Goal: Task Accomplishment & Management: Manage account settings

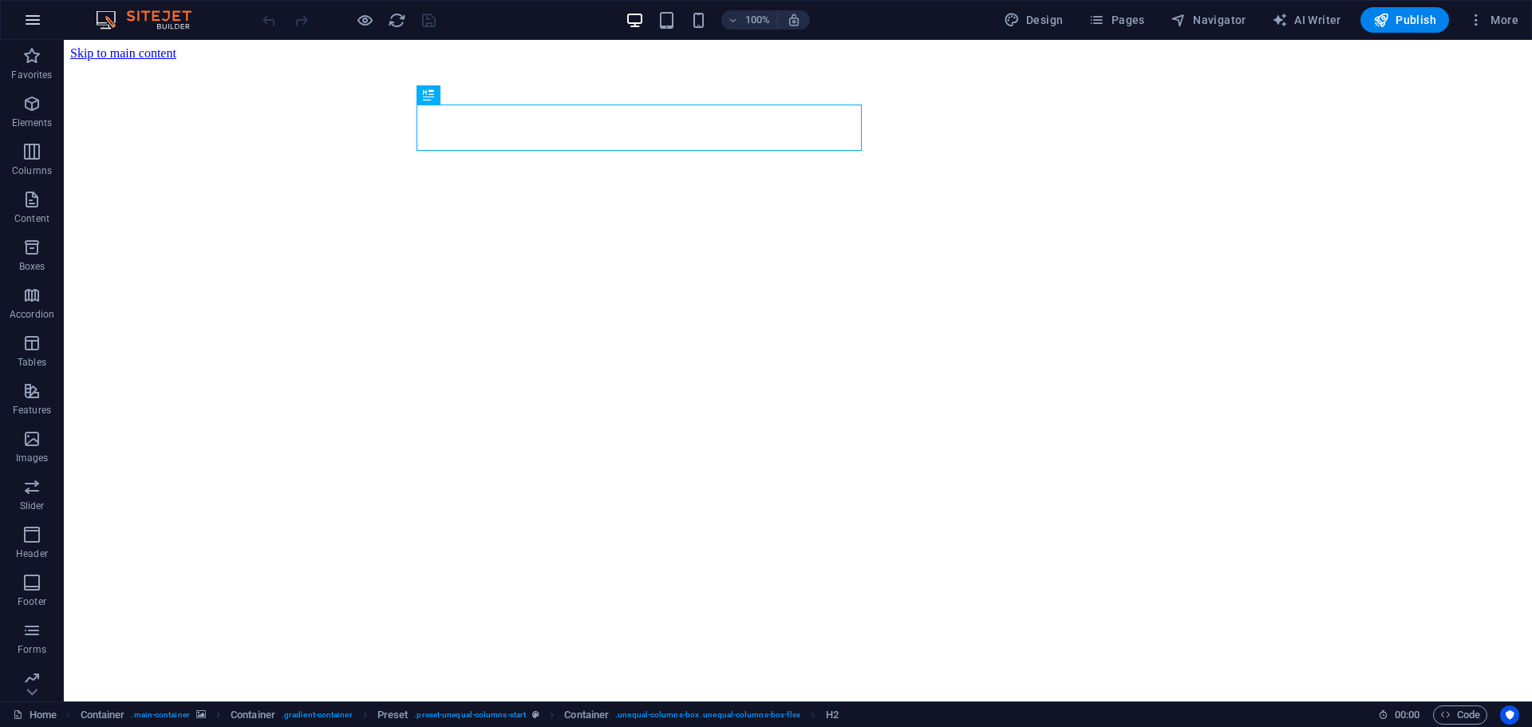
click at [30, 24] on icon "button" at bounding box center [32, 19] width 19 height 19
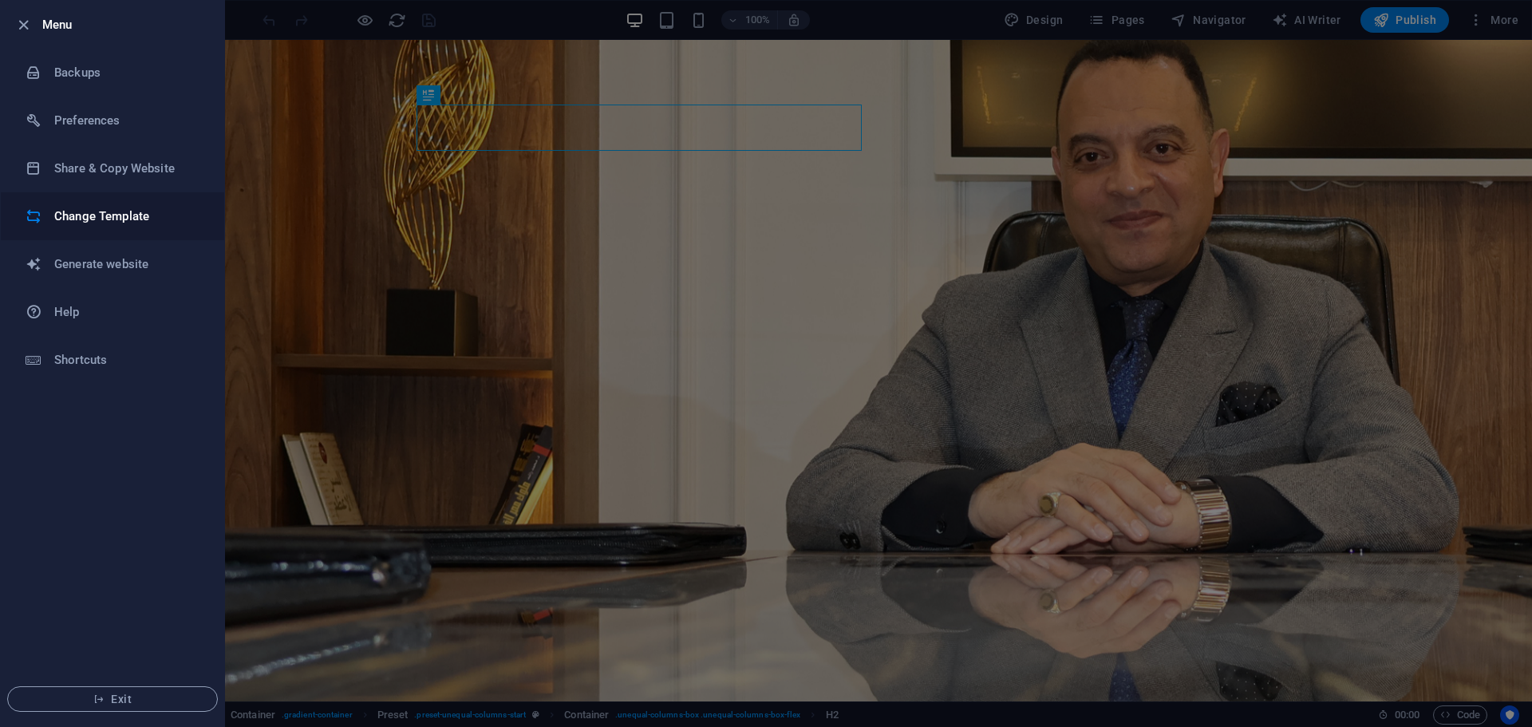
click at [158, 212] on h6 "Change Template" at bounding box center [128, 216] width 148 height 19
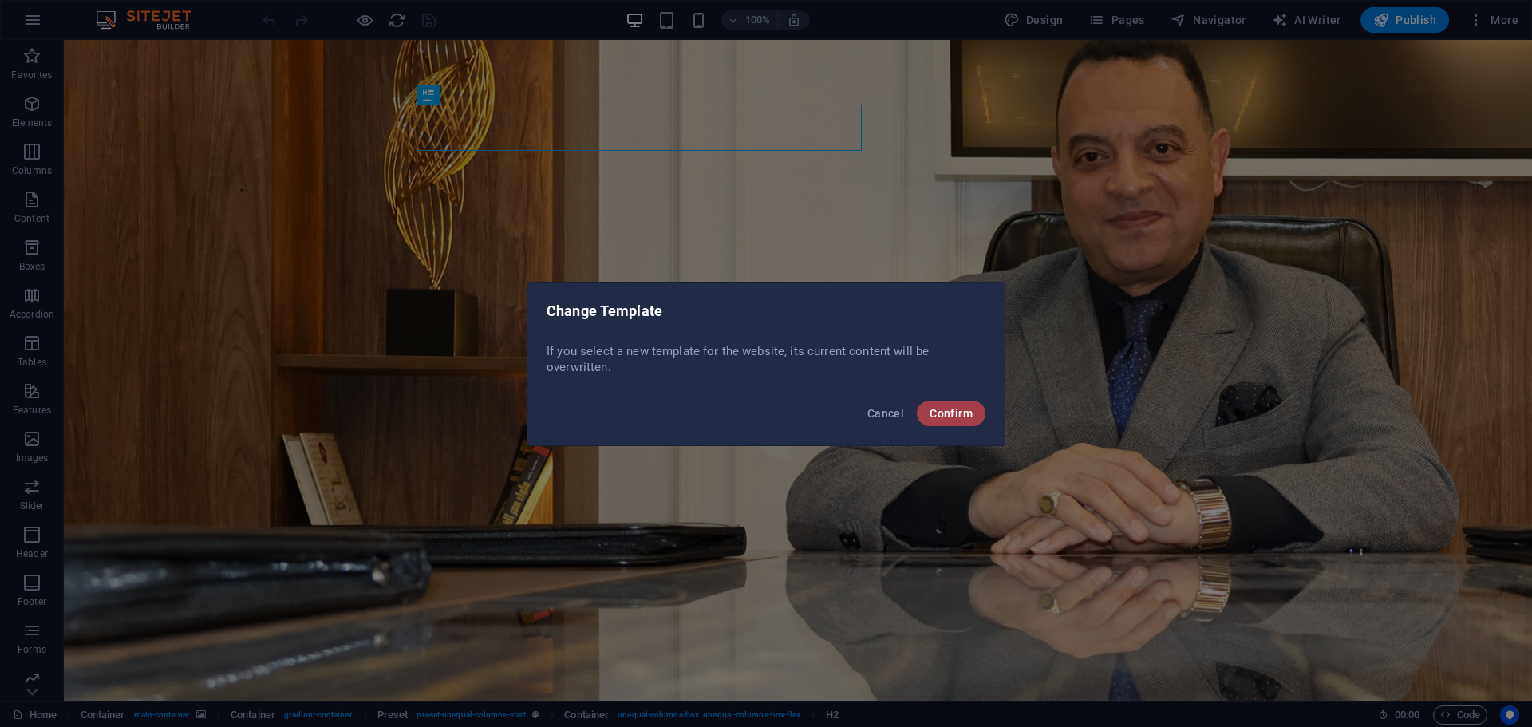
click at [942, 408] on span "Confirm" at bounding box center [951, 413] width 43 height 13
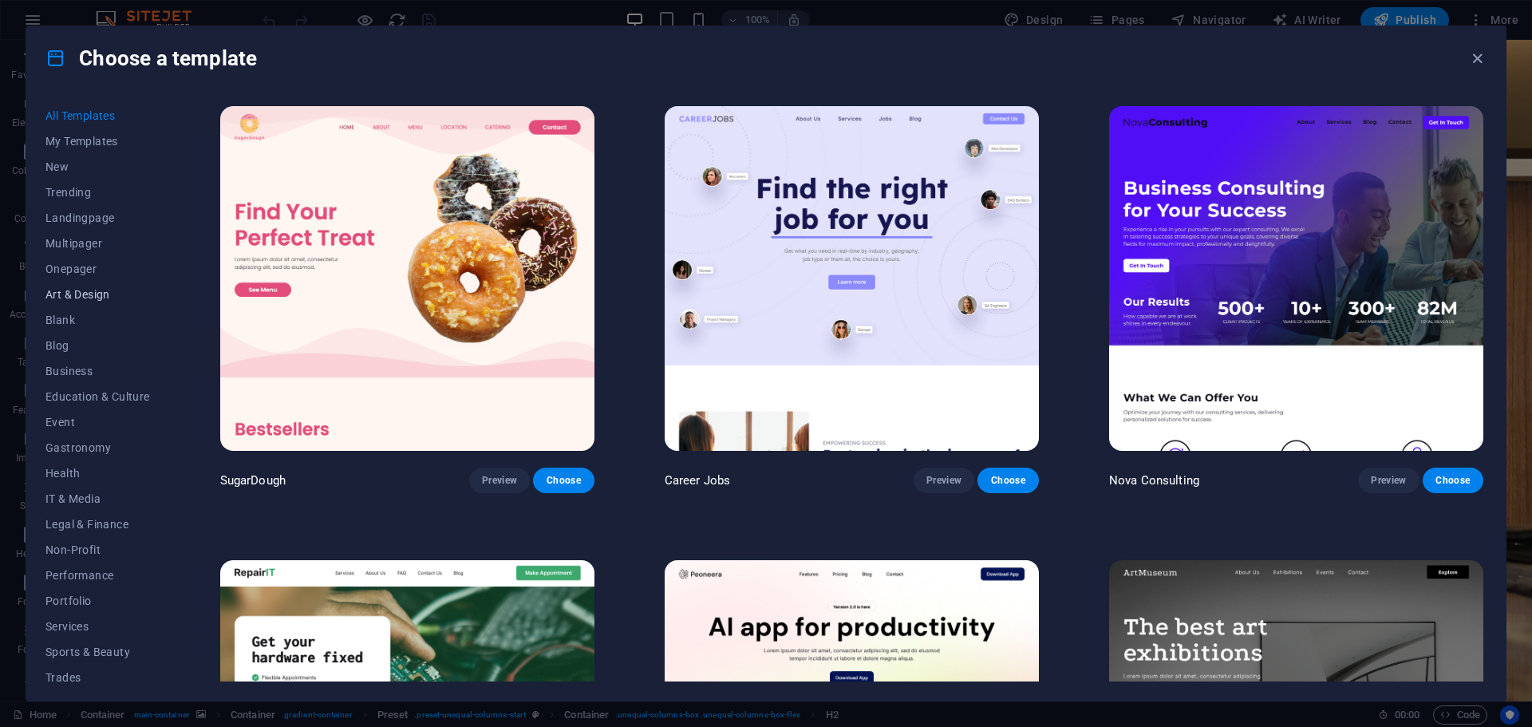
scroll to position [60, 0]
click at [90, 535] on span "Portfolio" at bounding box center [97, 541] width 105 height 13
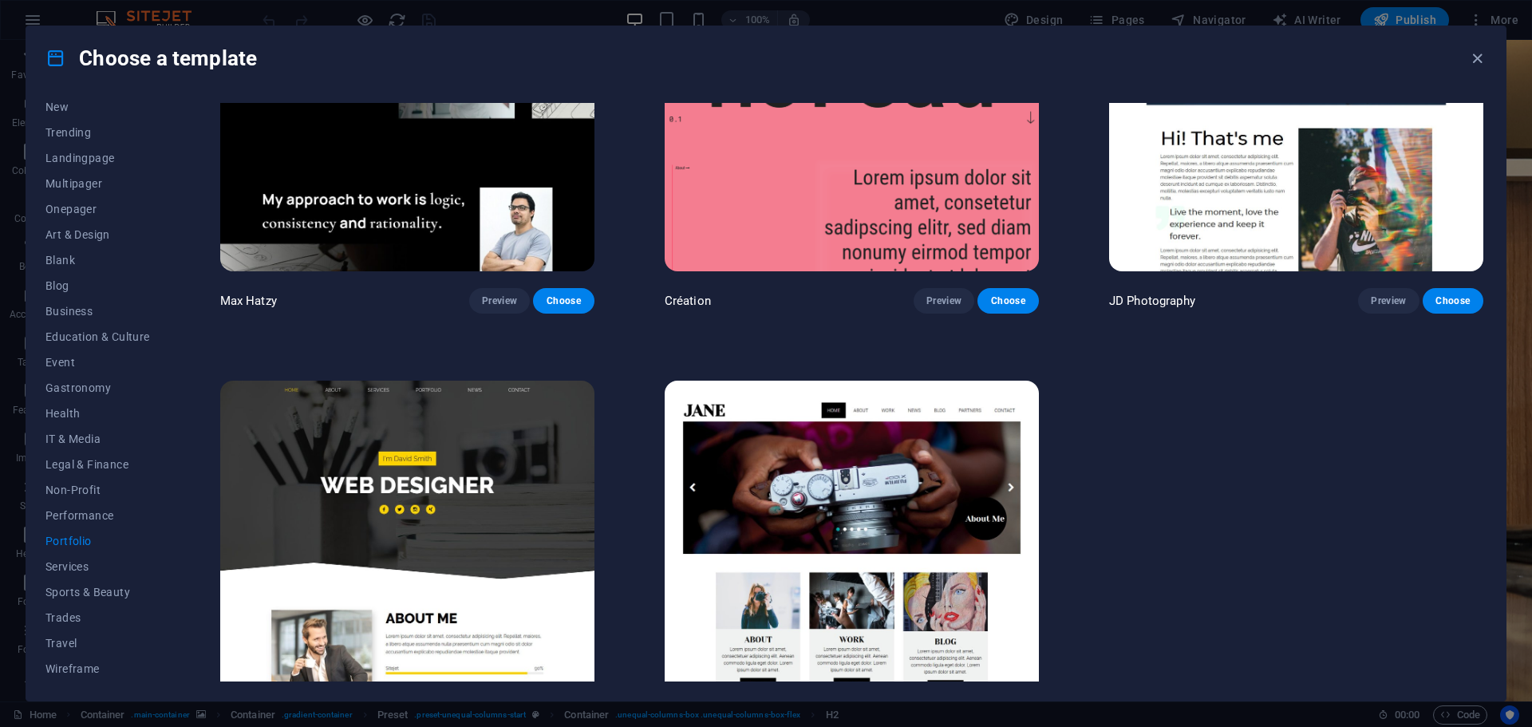
scroll to position [715, 0]
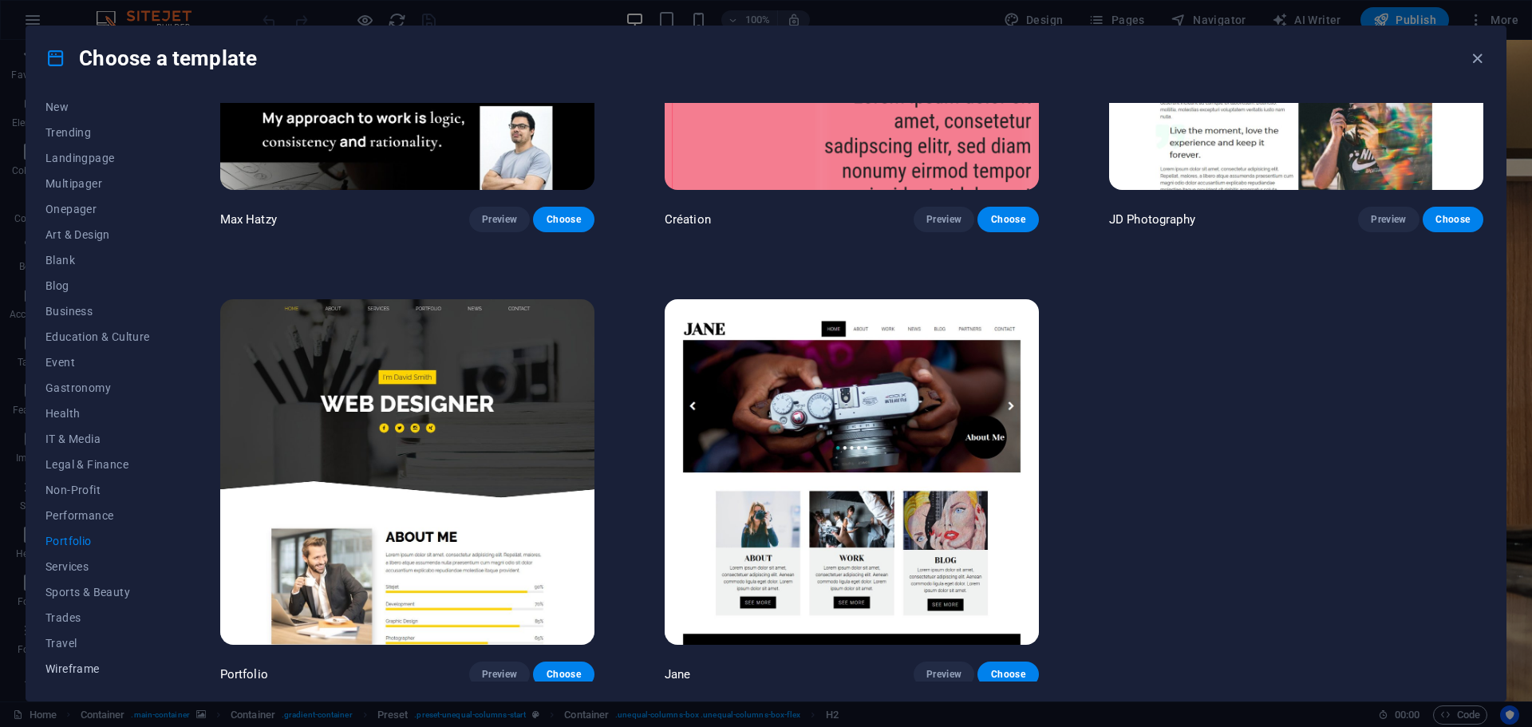
click at [81, 674] on span "Wireframe" at bounding box center [97, 668] width 105 height 13
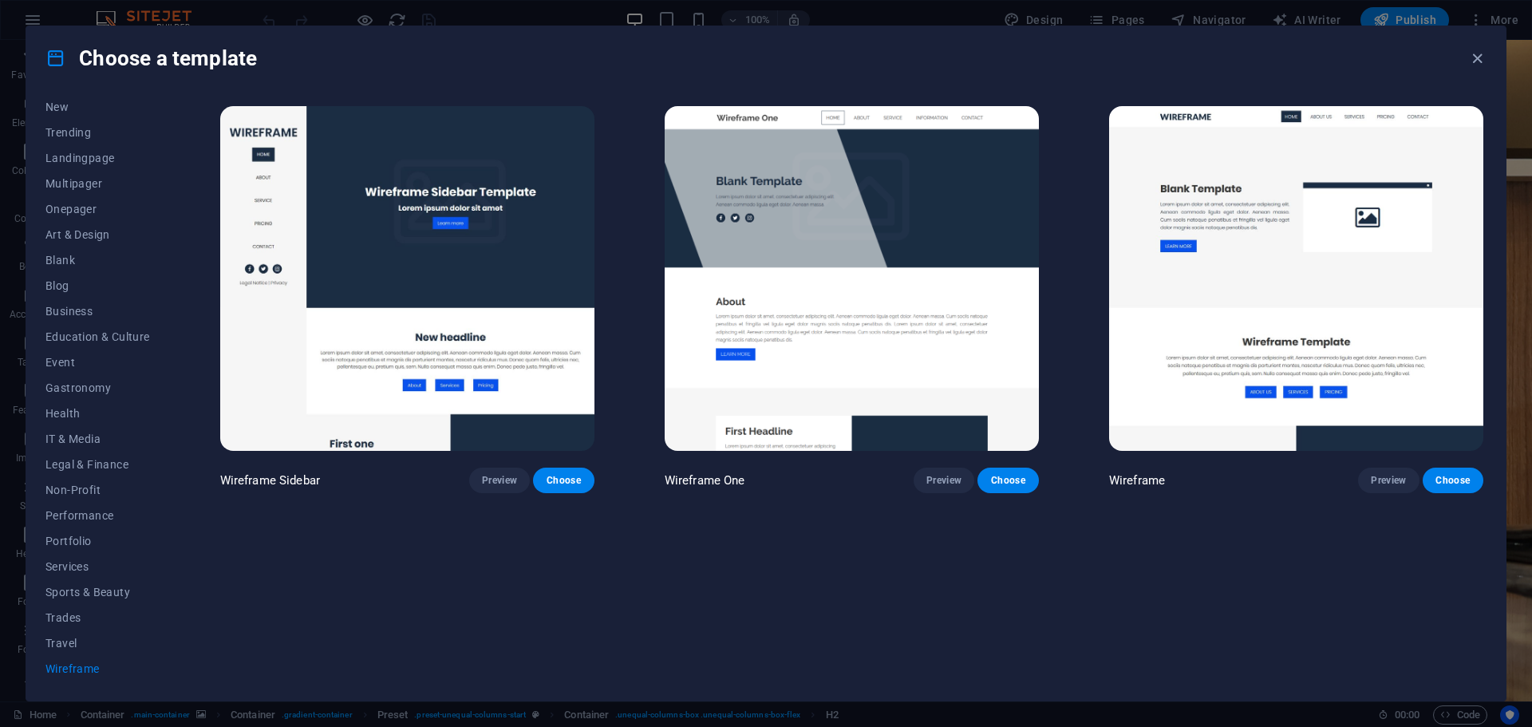
scroll to position [0, 0]
click at [93, 360] on span "Event" at bounding box center [97, 362] width 105 height 13
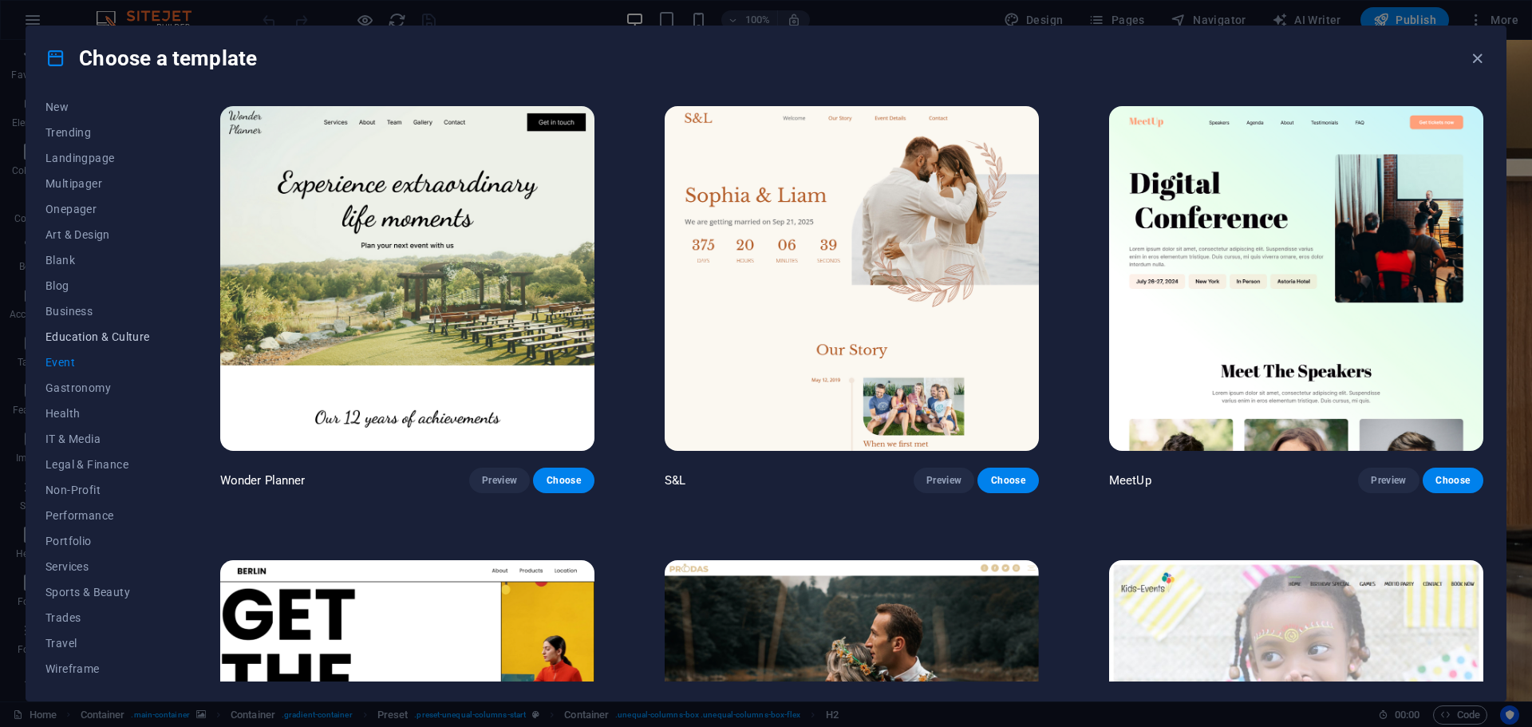
click at [110, 332] on span "Education & Culture" at bounding box center [97, 336] width 105 height 13
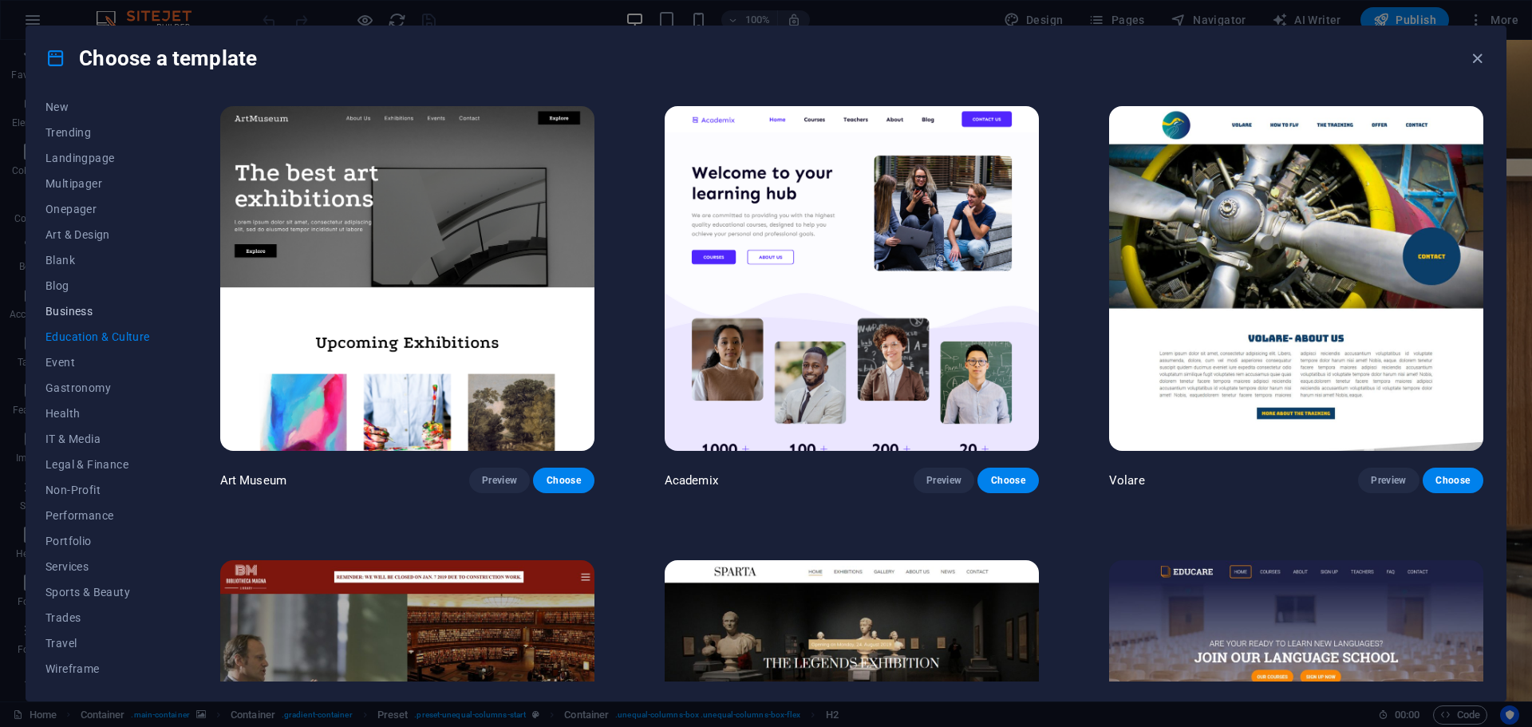
click at [96, 309] on span "Business" at bounding box center [97, 311] width 105 height 13
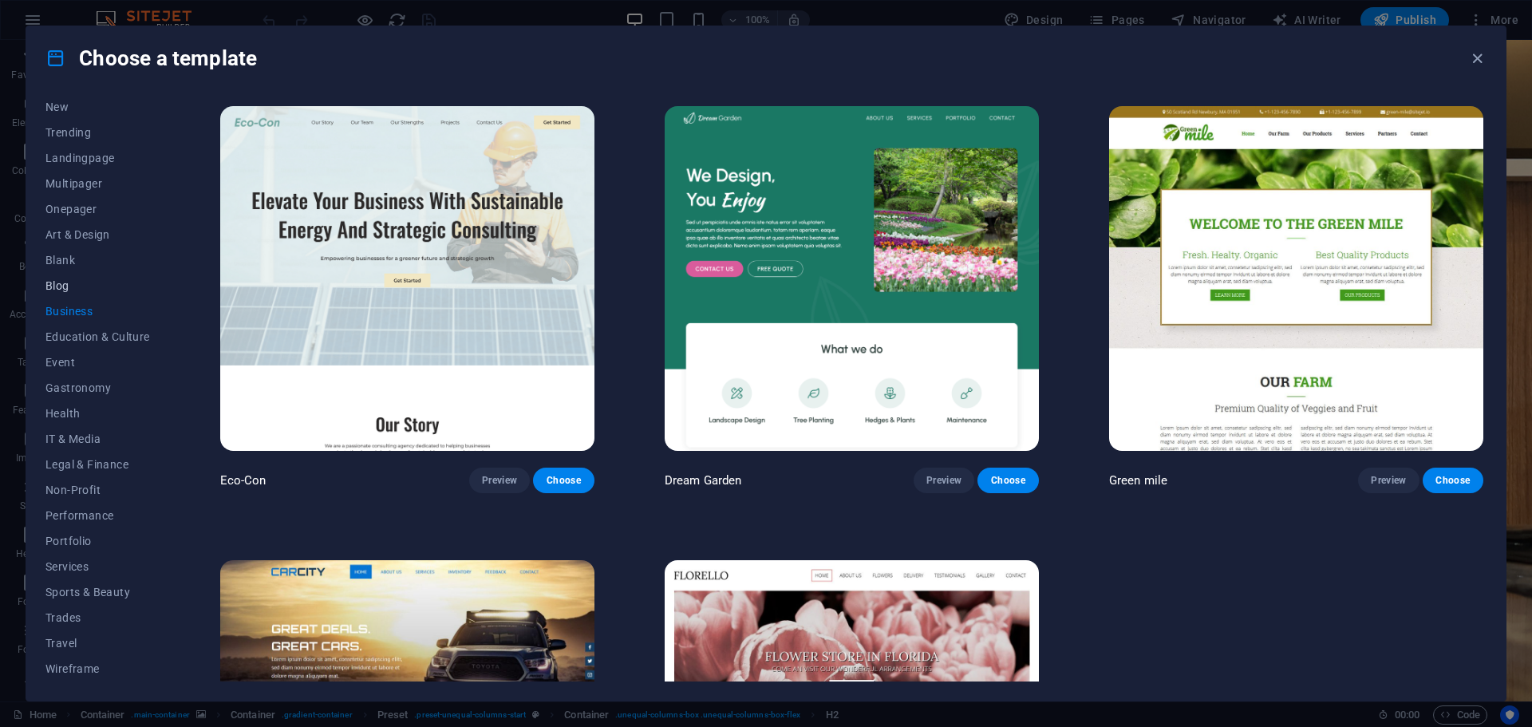
click at [80, 278] on button "Blog" at bounding box center [97, 286] width 105 height 26
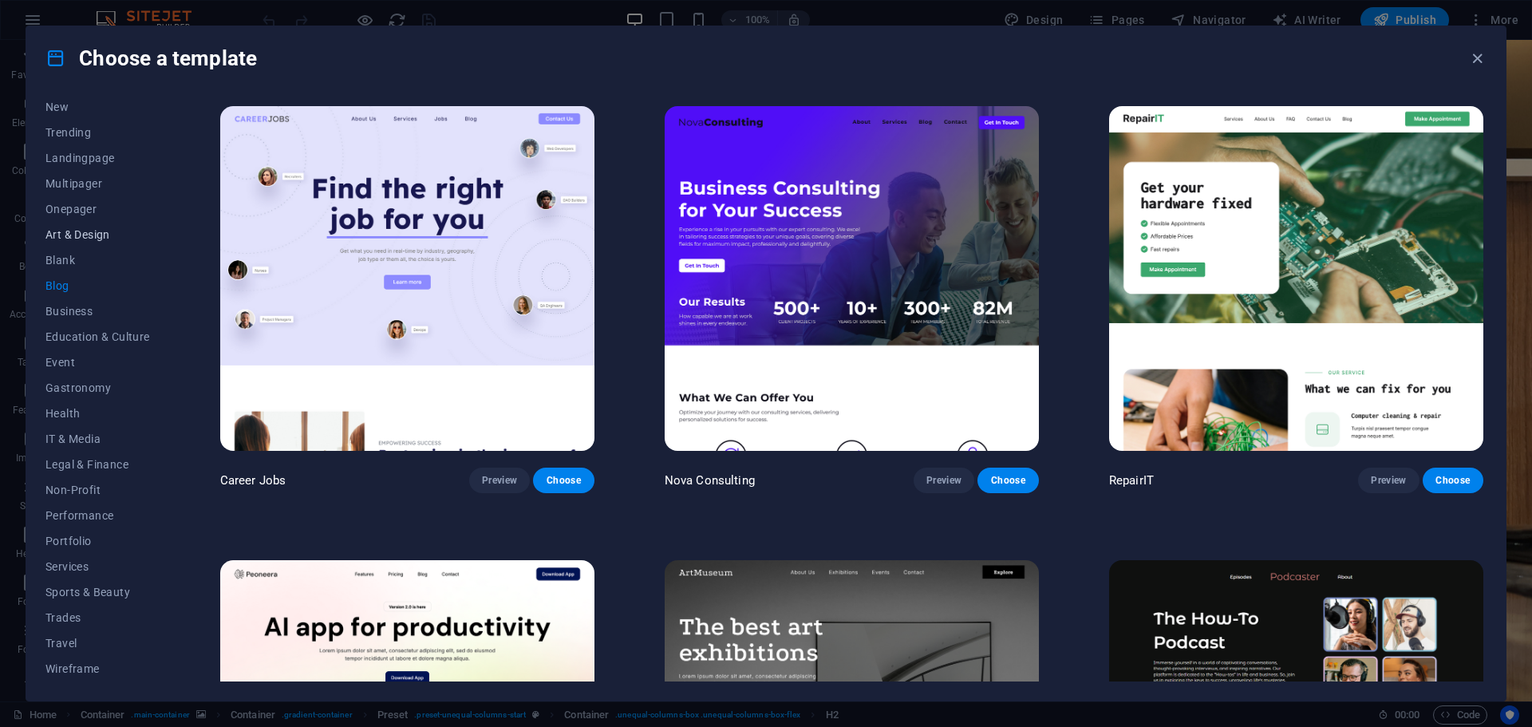
click at [85, 243] on button "Art & Design" at bounding box center [97, 235] width 105 height 26
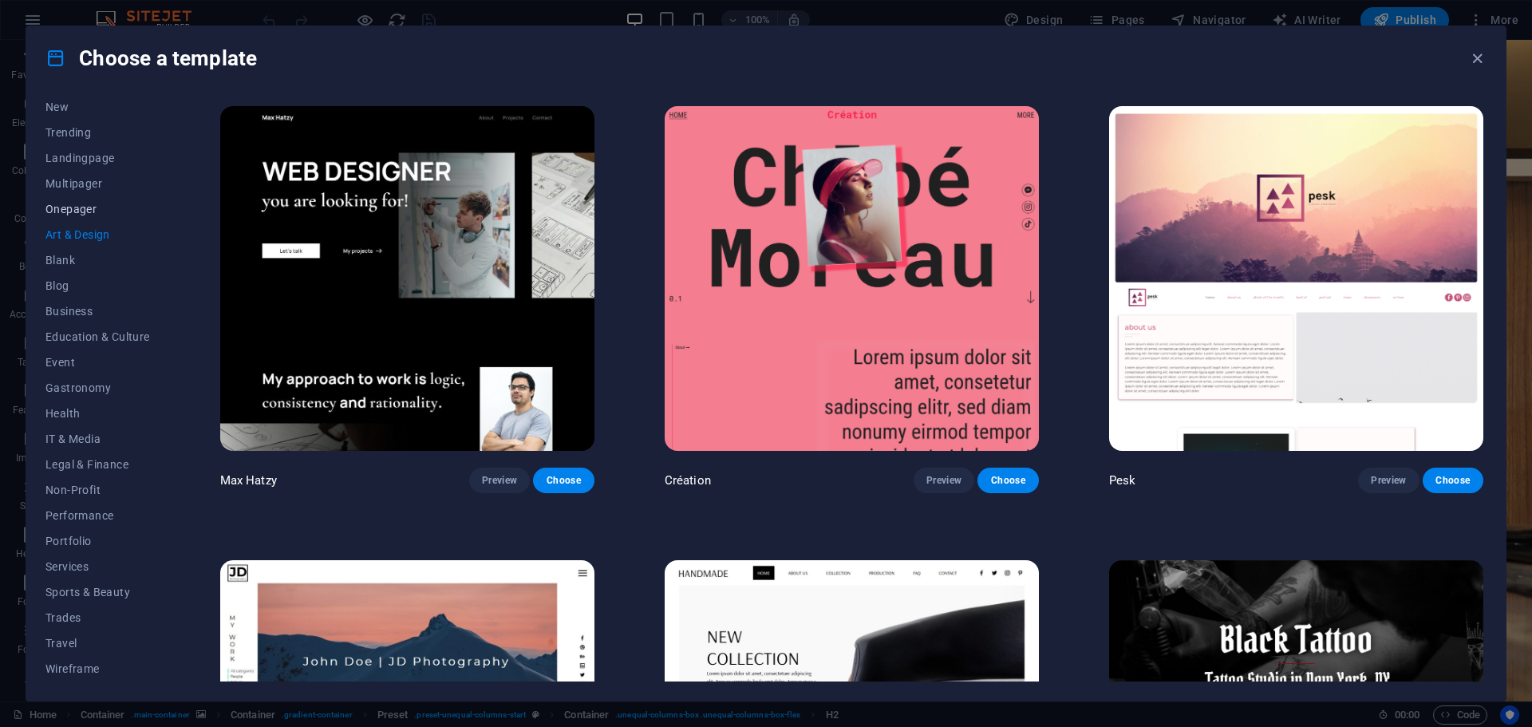
click at [89, 211] on span "Onepager" at bounding box center [97, 209] width 105 height 13
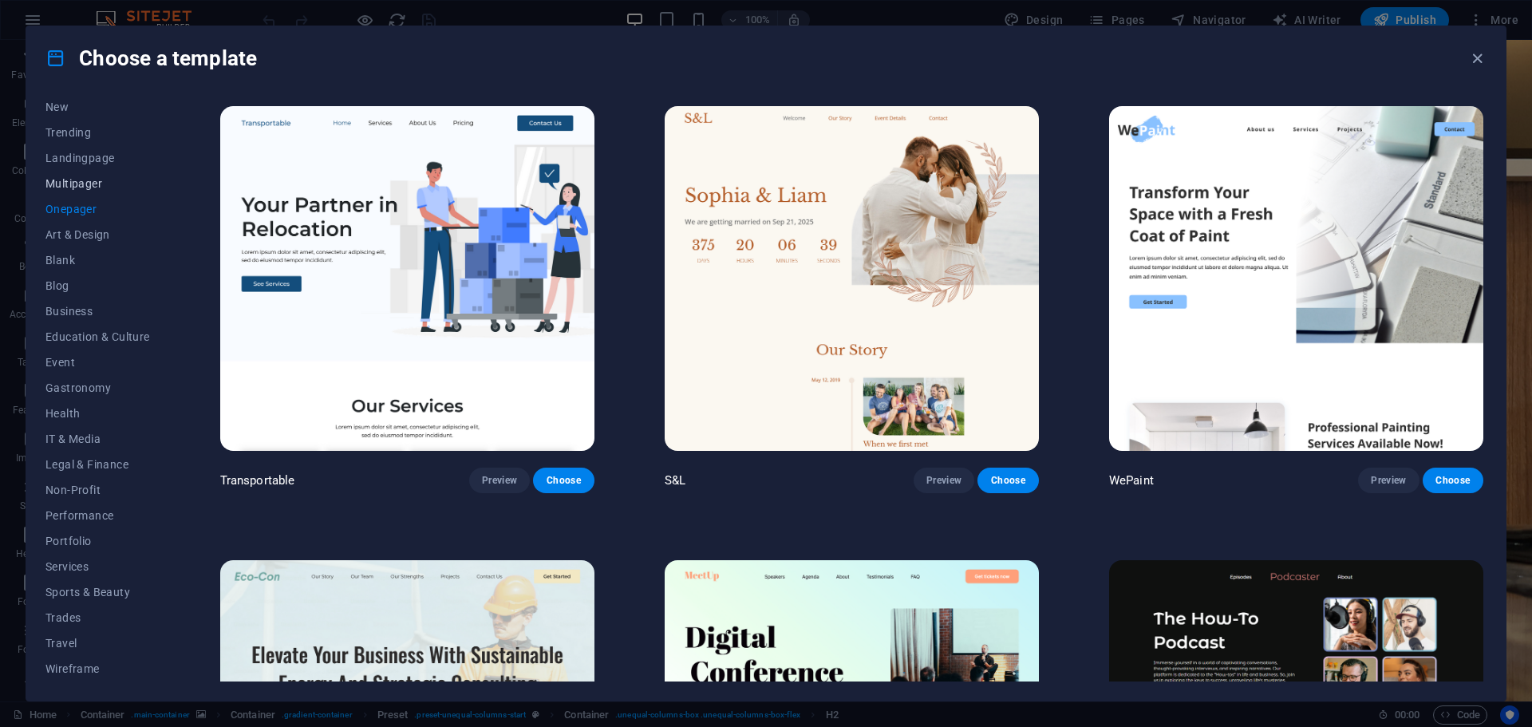
click at [101, 182] on span "Multipager" at bounding box center [97, 183] width 105 height 13
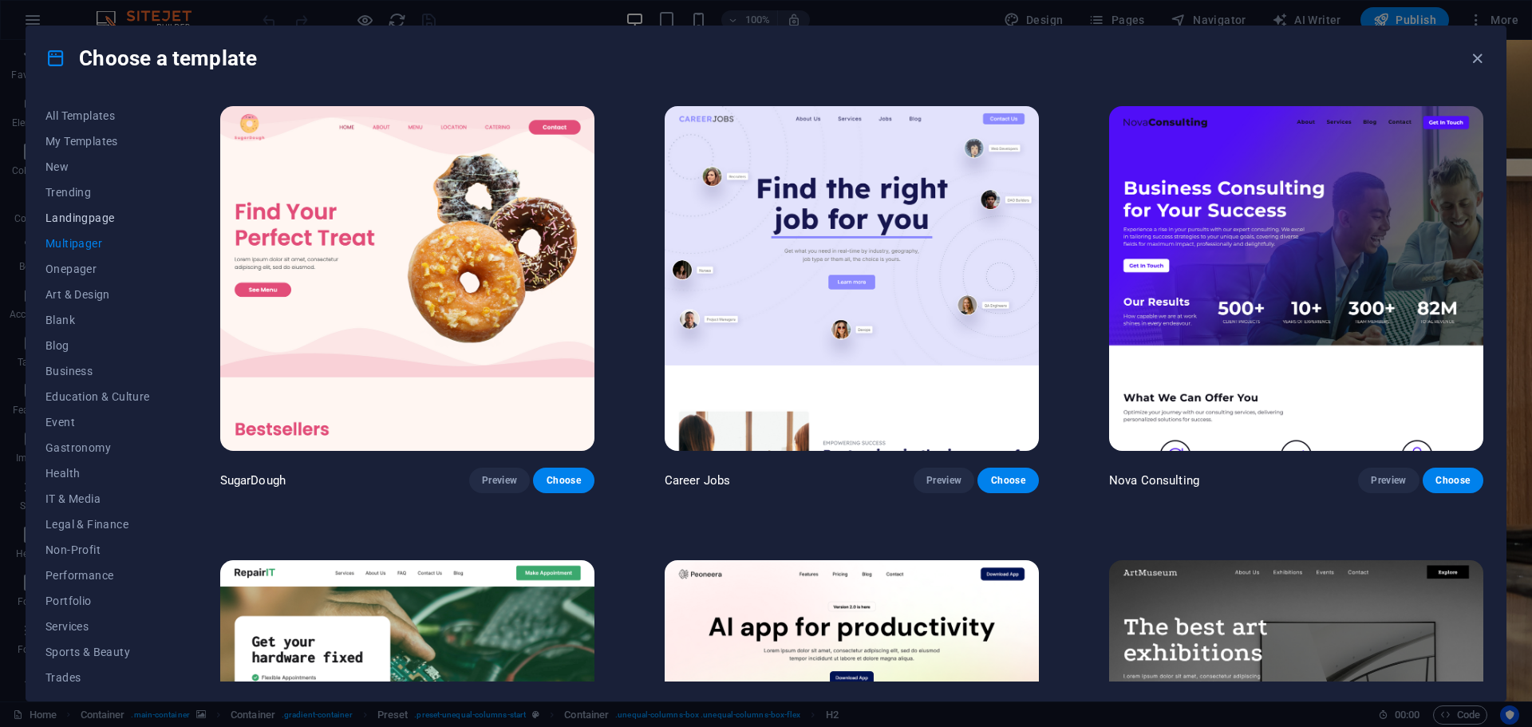
click at [96, 213] on span "Landingpage" at bounding box center [97, 217] width 105 height 13
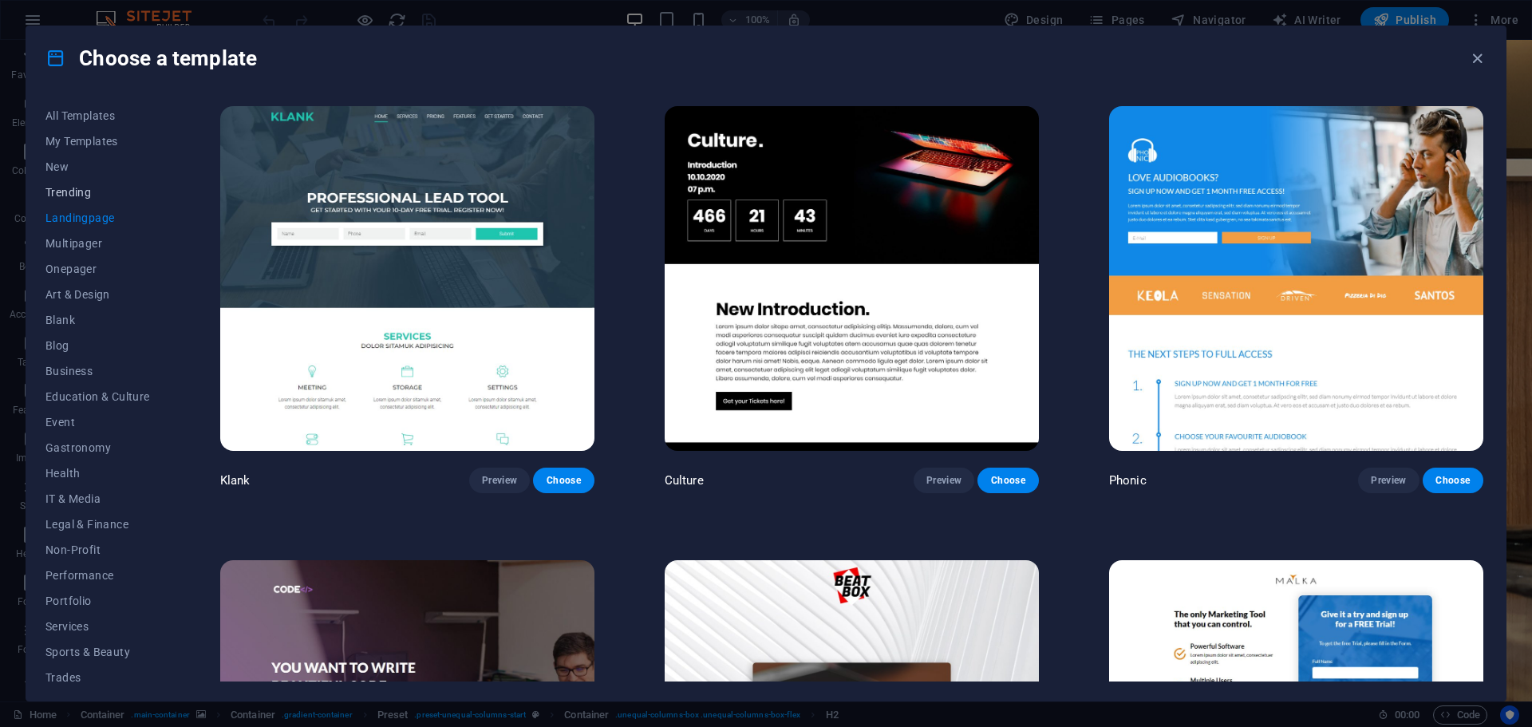
click at [66, 188] on span "Trending" at bounding box center [97, 192] width 105 height 13
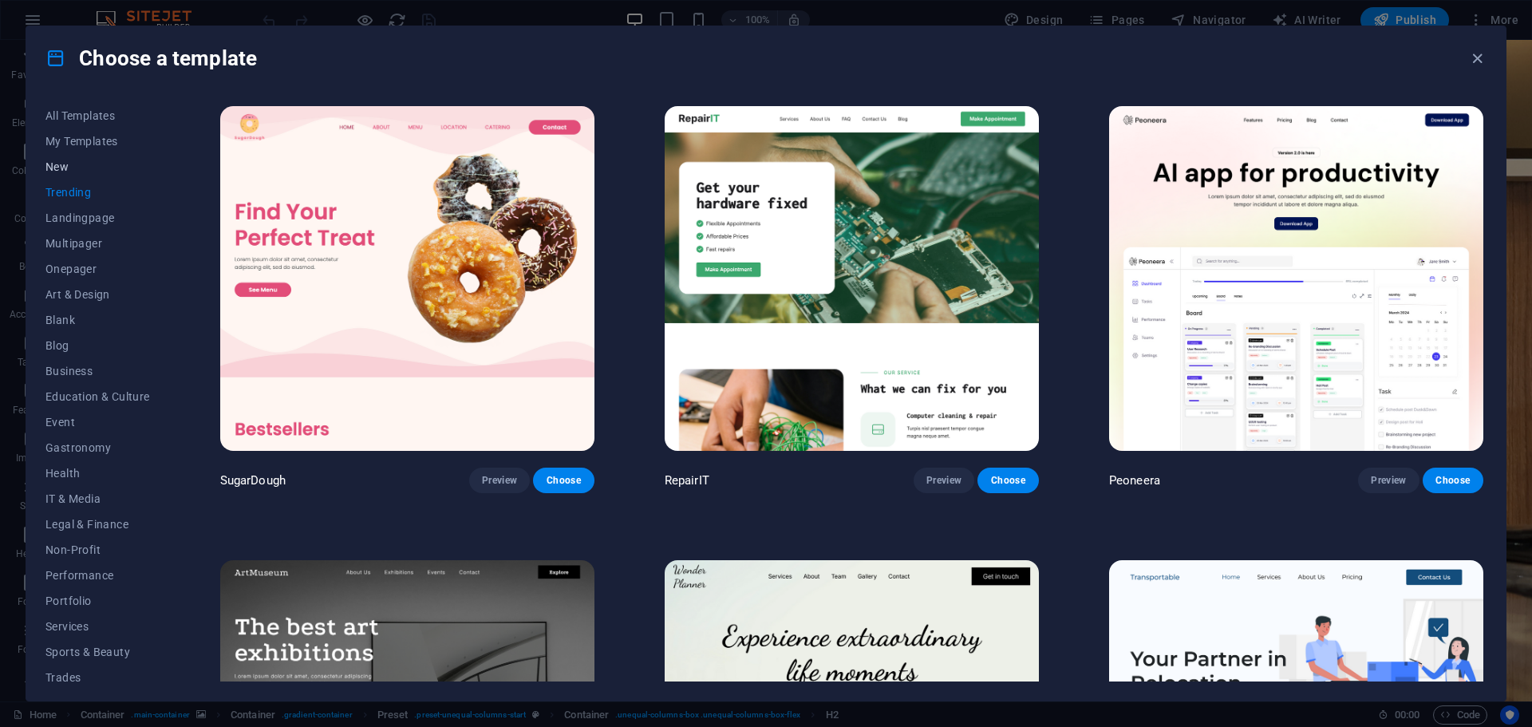
click at [62, 168] on span "New" at bounding box center [97, 166] width 105 height 13
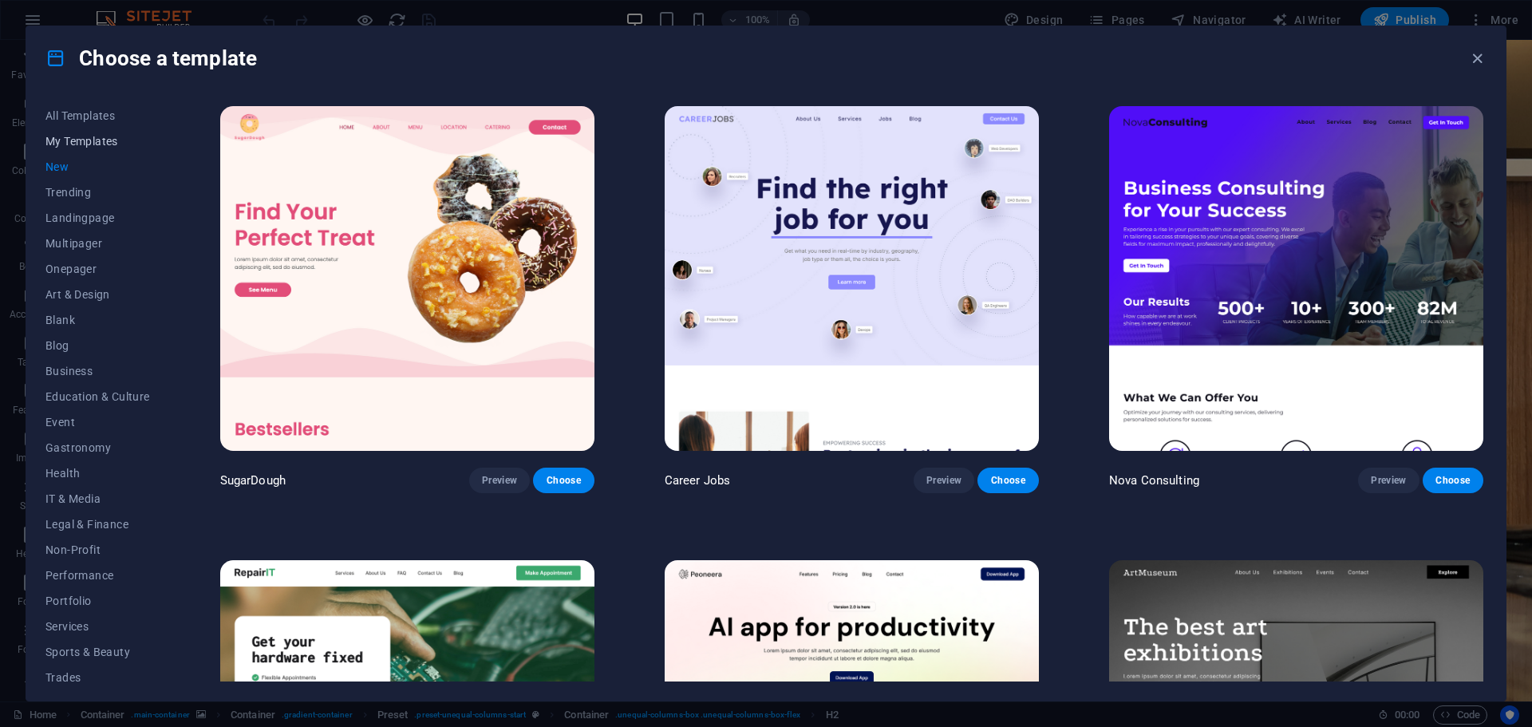
click at [95, 137] on span "My Templates" at bounding box center [97, 141] width 105 height 13
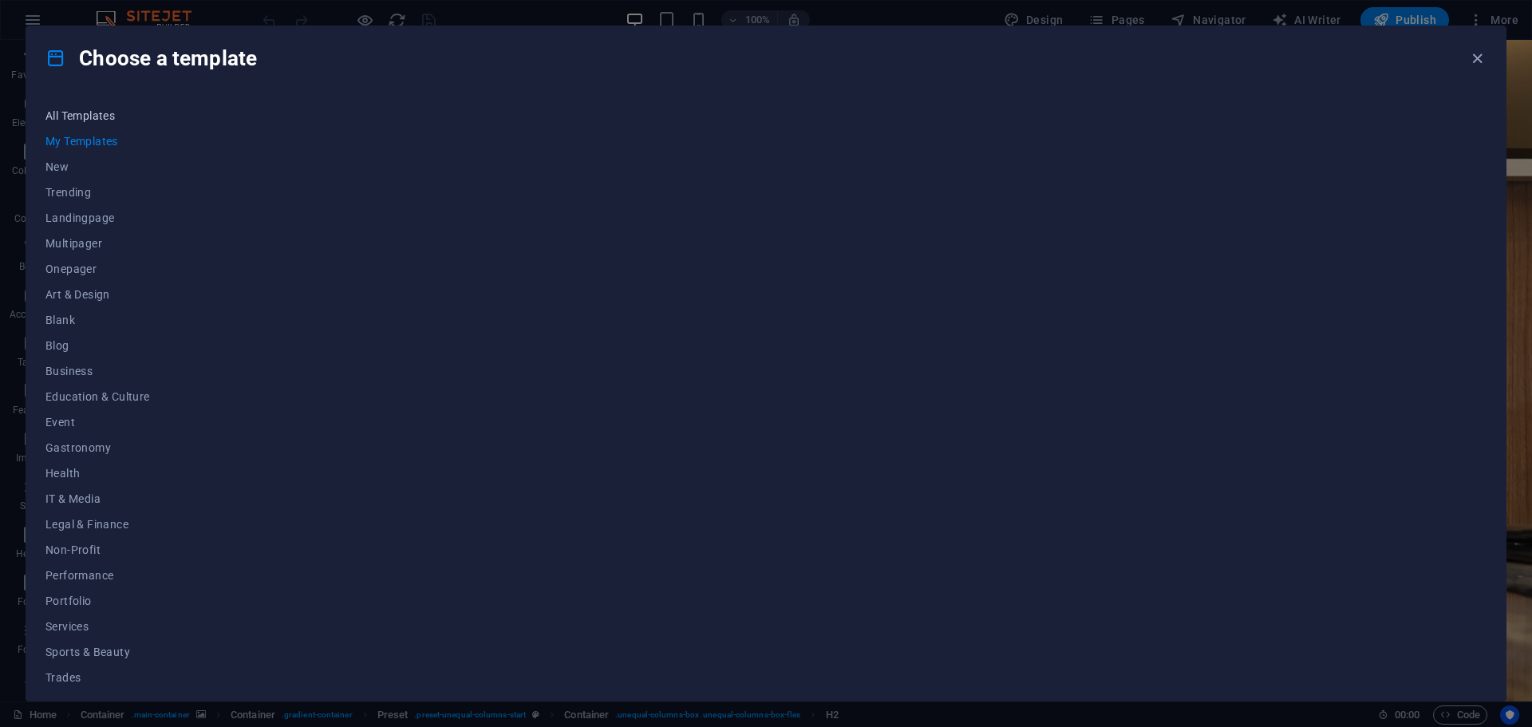
click at [99, 110] on span "All Templates" at bounding box center [97, 115] width 105 height 13
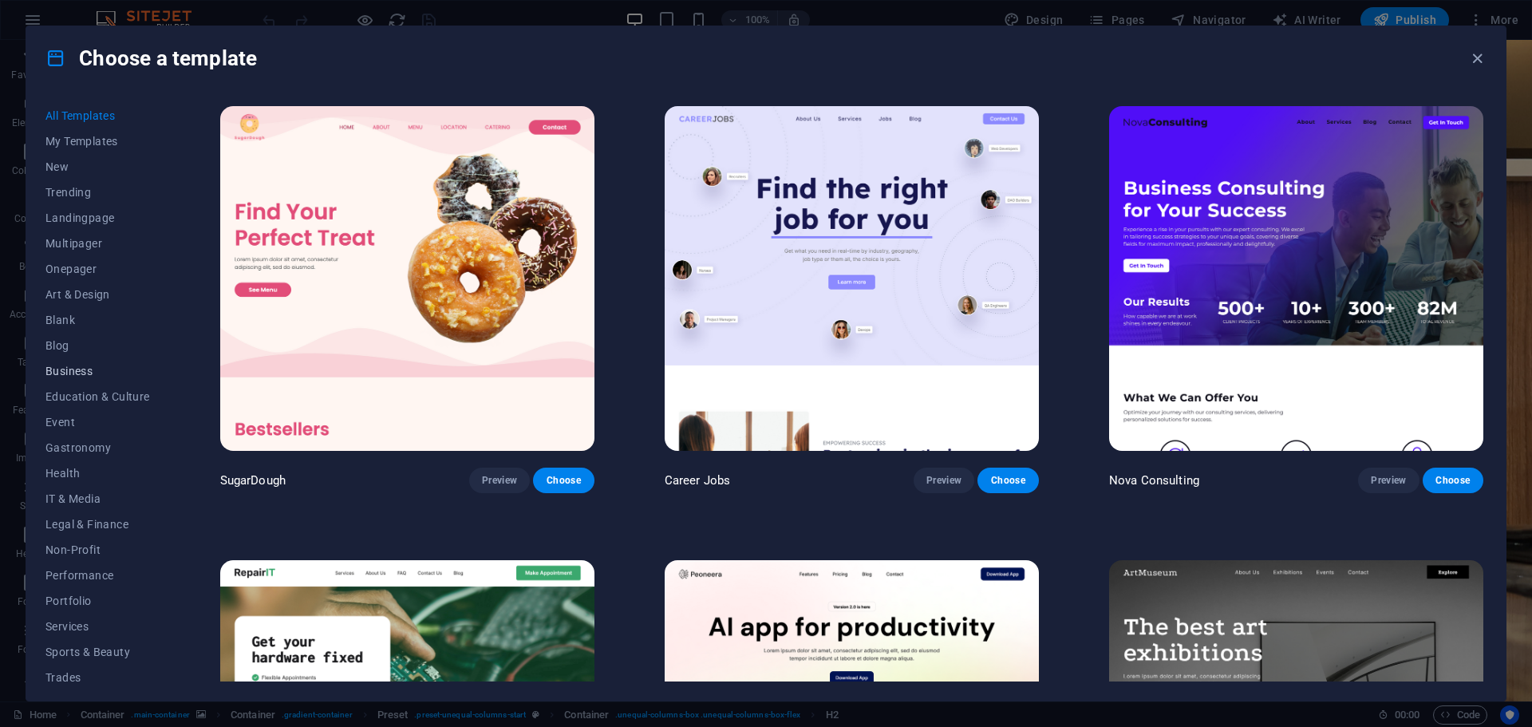
click at [97, 371] on span "Business" at bounding box center [97, 371] width 105 height 13
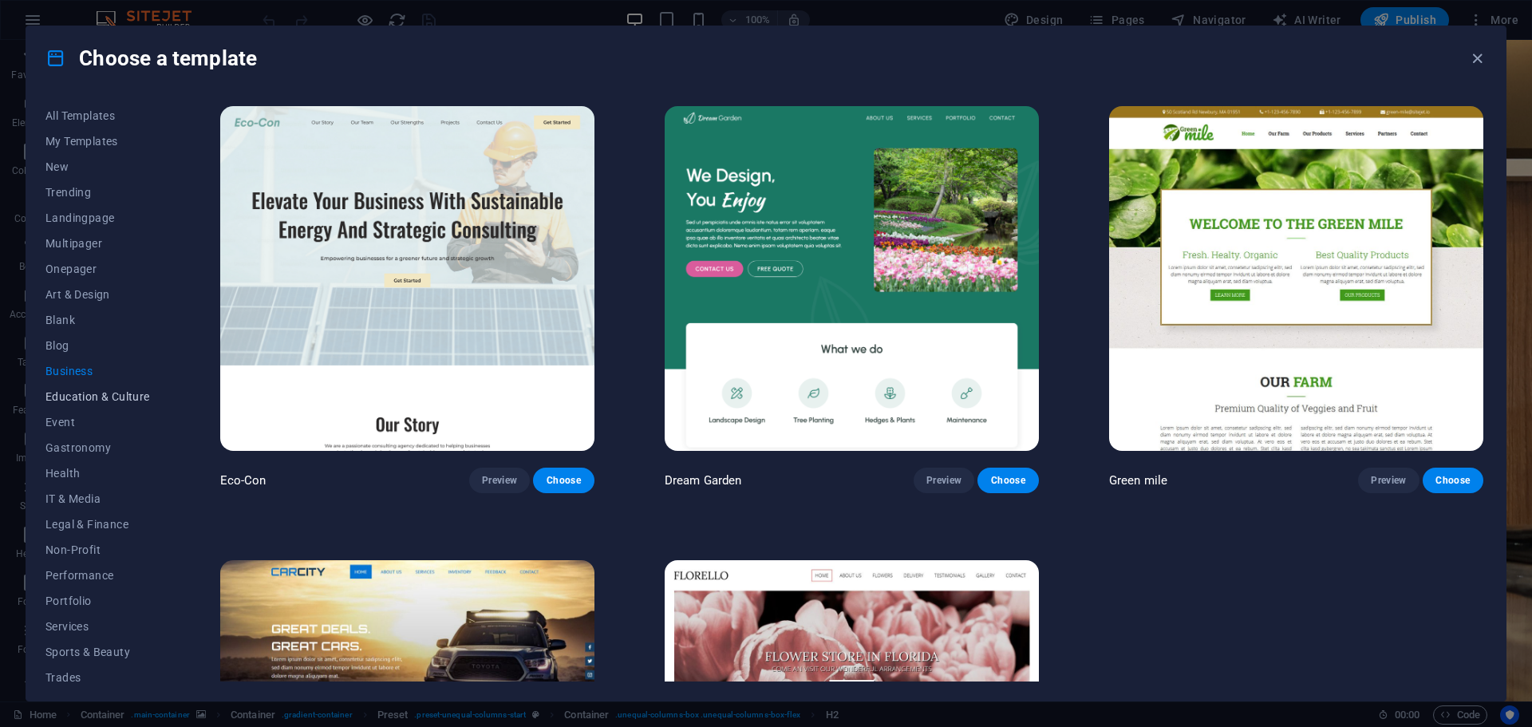
click at [135, 397] on span "Education & Culture" at bounding box center [97, 396] width 105 height 13
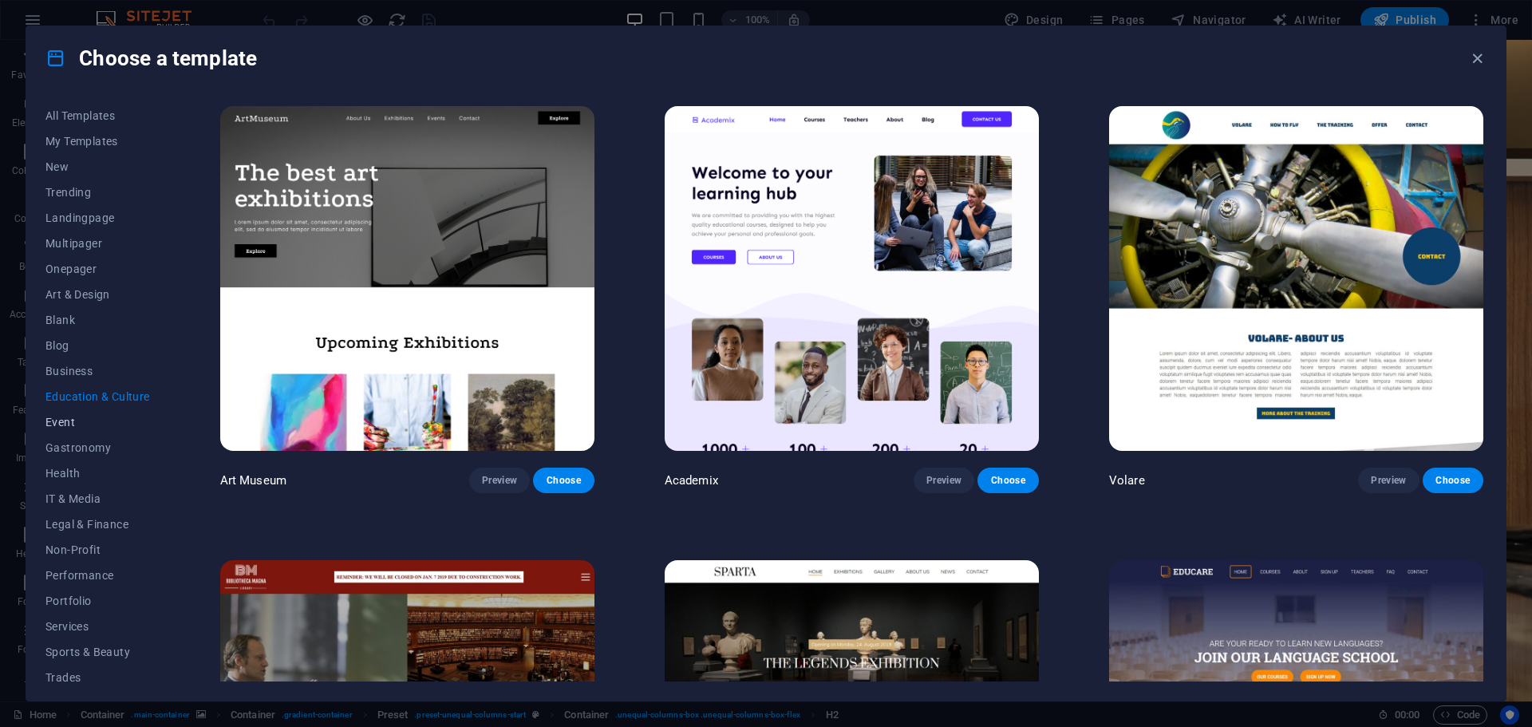
click at [67, 419] on span "Event" at bounding box center [97, 422] width 105 height 13
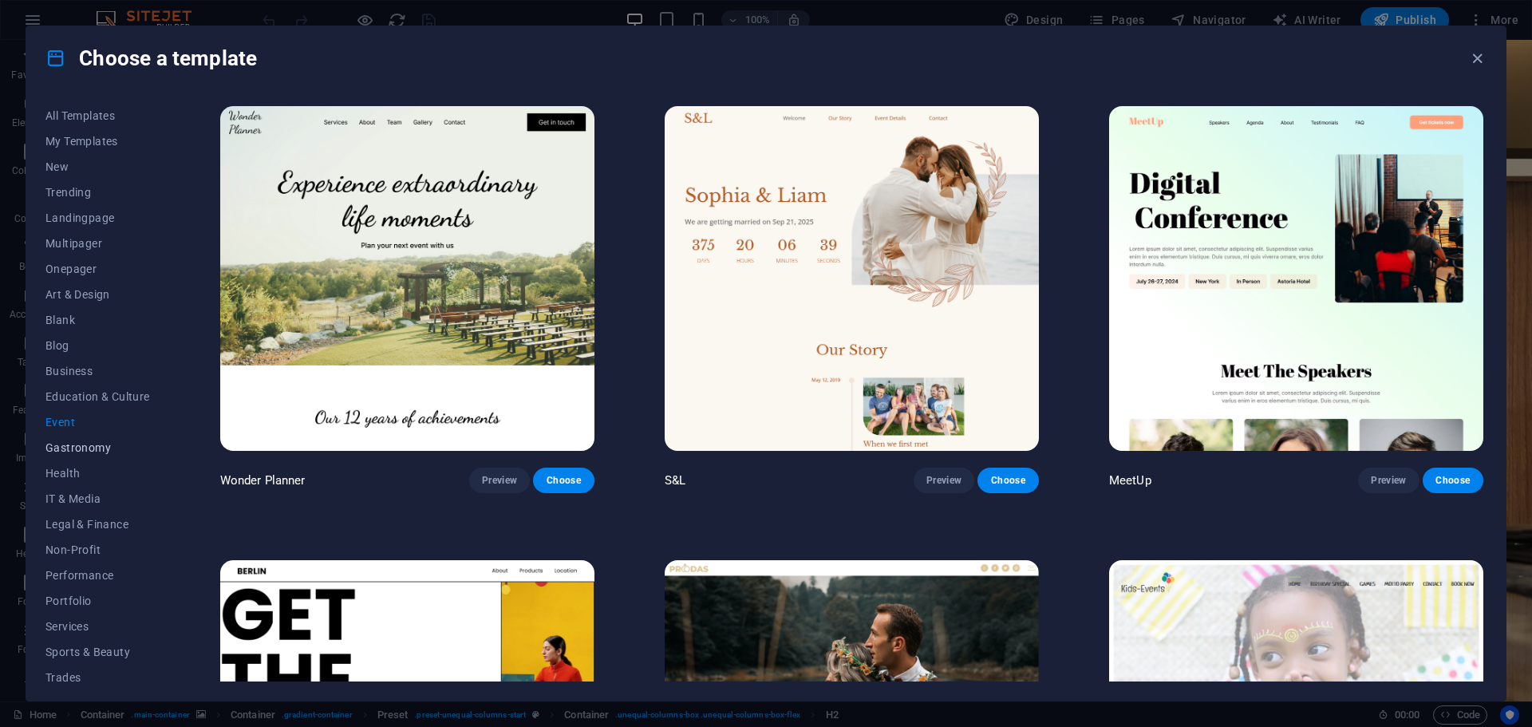
click at [85, 446] on span "Gastronomy" at bounding box center [97, 447] width 105 height 13
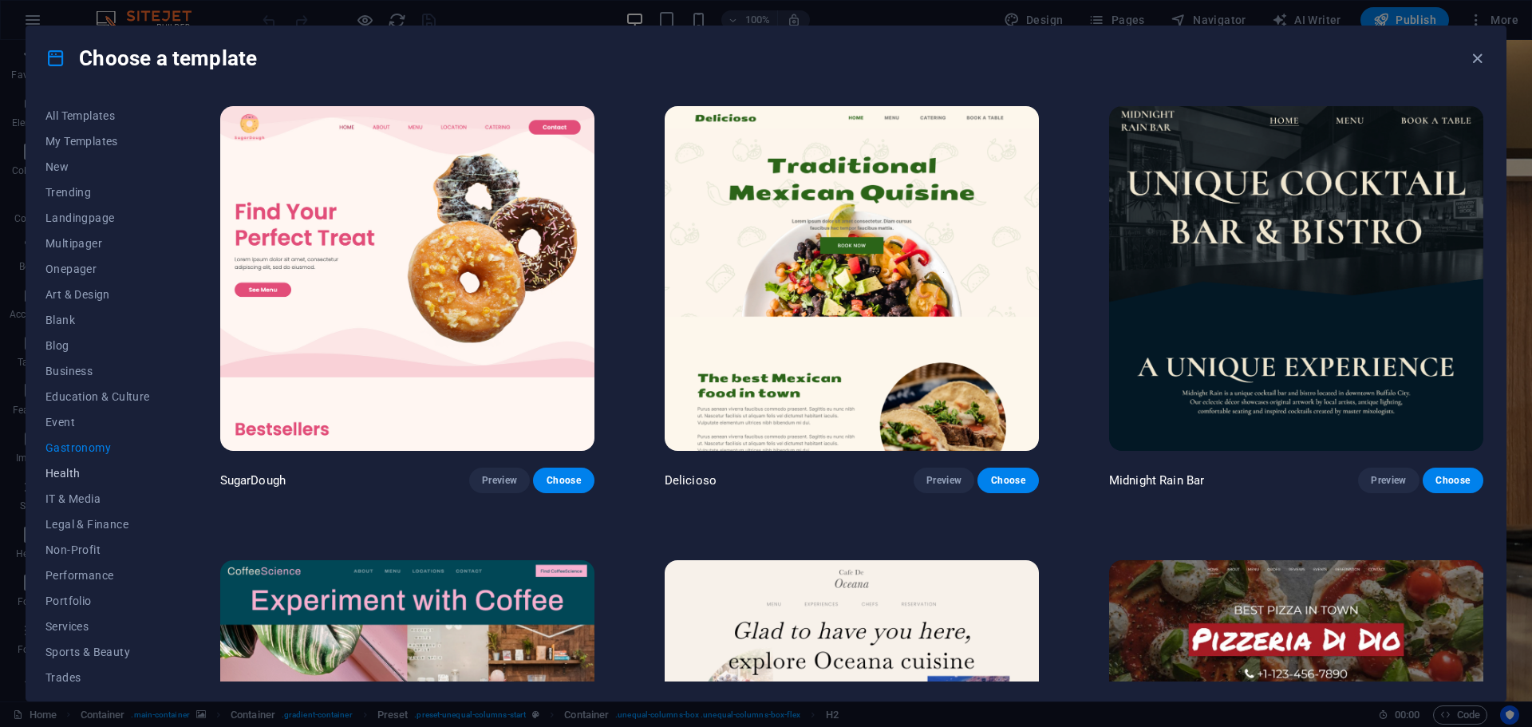
click at [73, 470] on span "Health" at bounding box center [97, 473] width 105 height 13
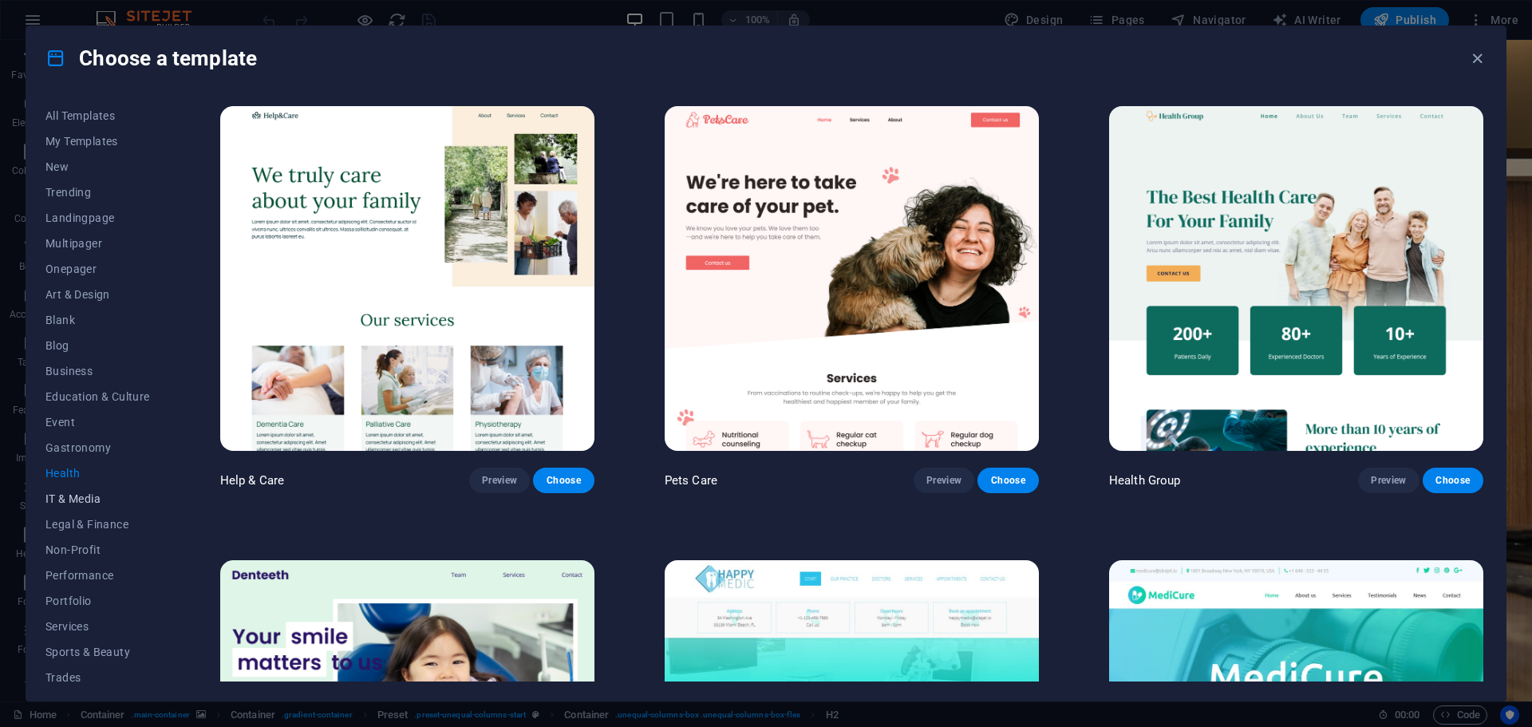
click at [98, 494] on span "IT & Media" at bounding box center [97, 498] width 105 height 13
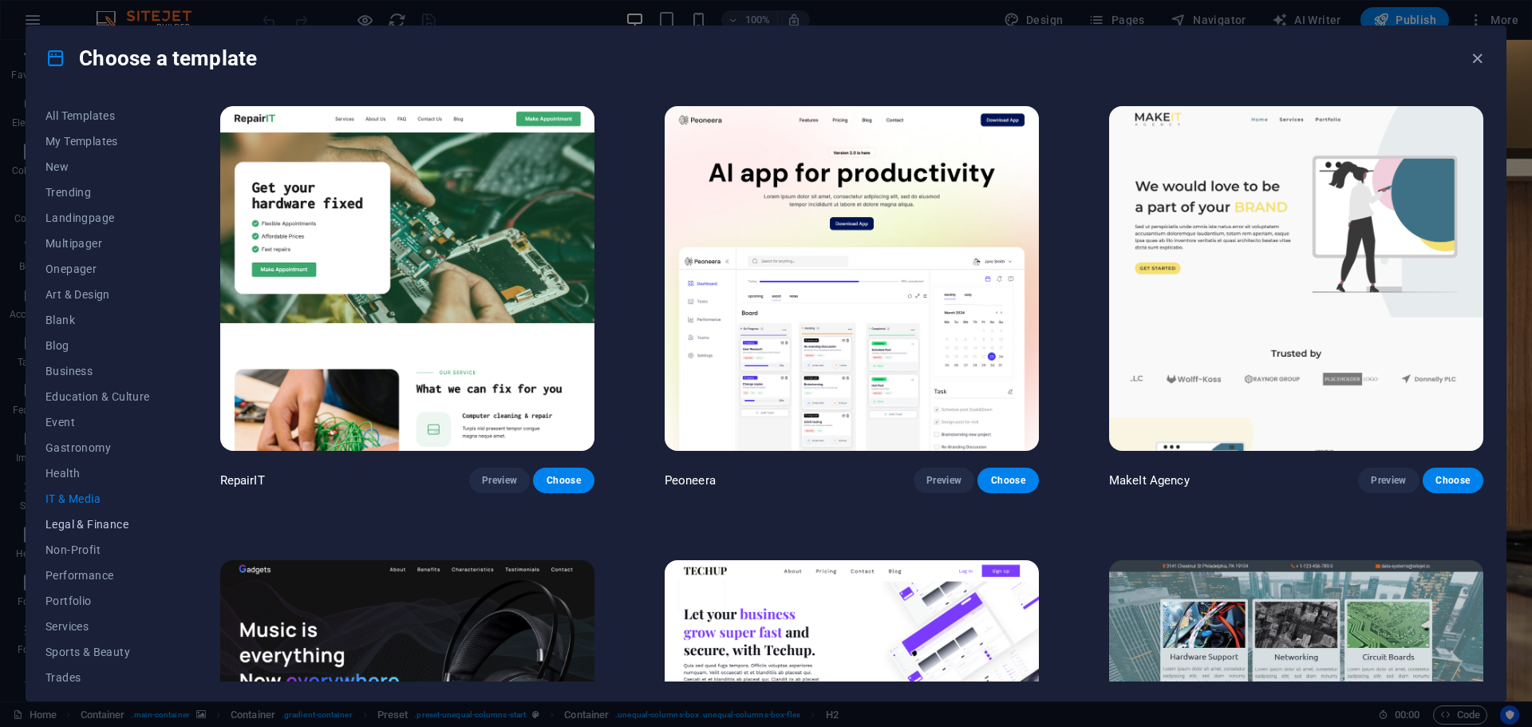
click at [102, 519] on span "Legal & Finance" at bounding box center [97, 524] width 105 height 13
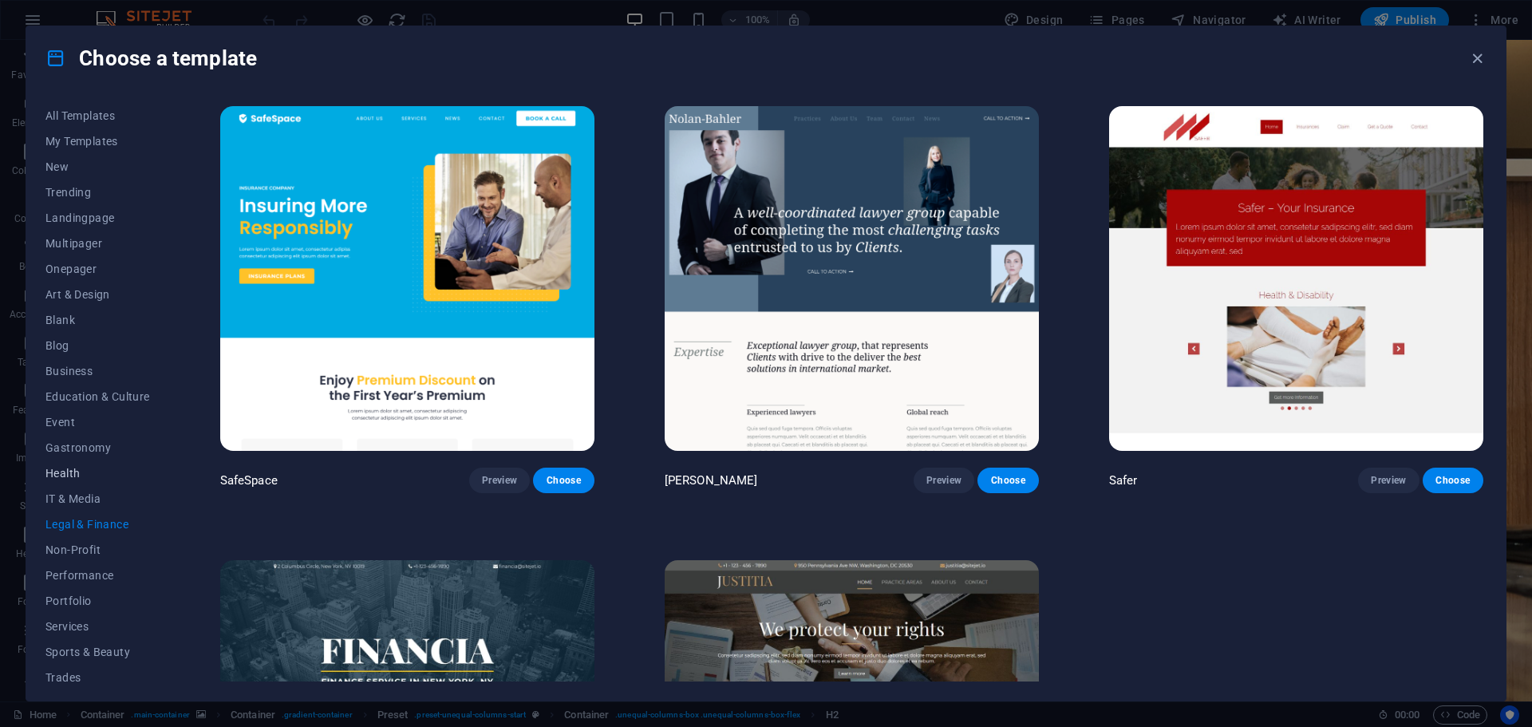
scroll to position [60, 0]
click at [78, 492] on span "Non-Profit" at bounding box center [97, 490] width 105 height 13
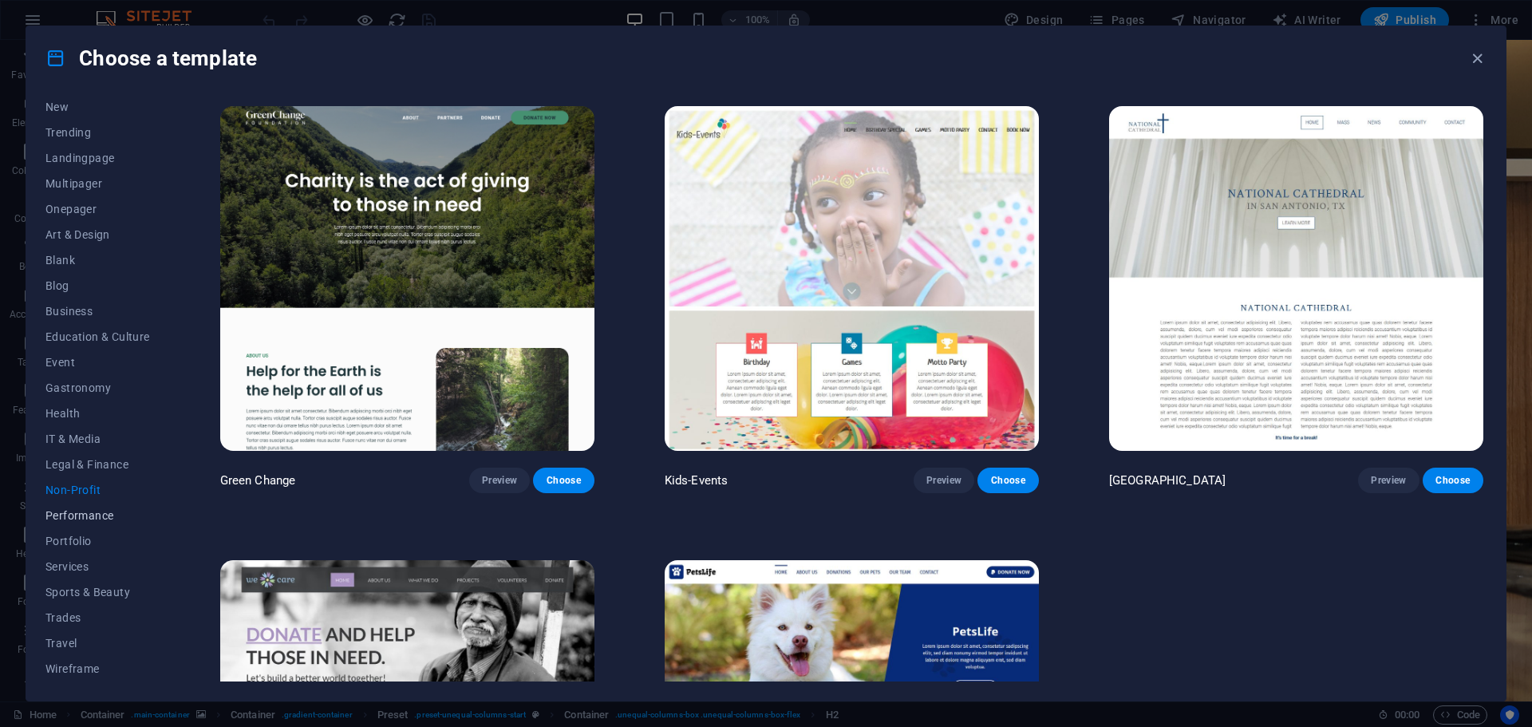
click at [106, 513] on span "Performance" at bounding box center [97, 515] width 105 height 13
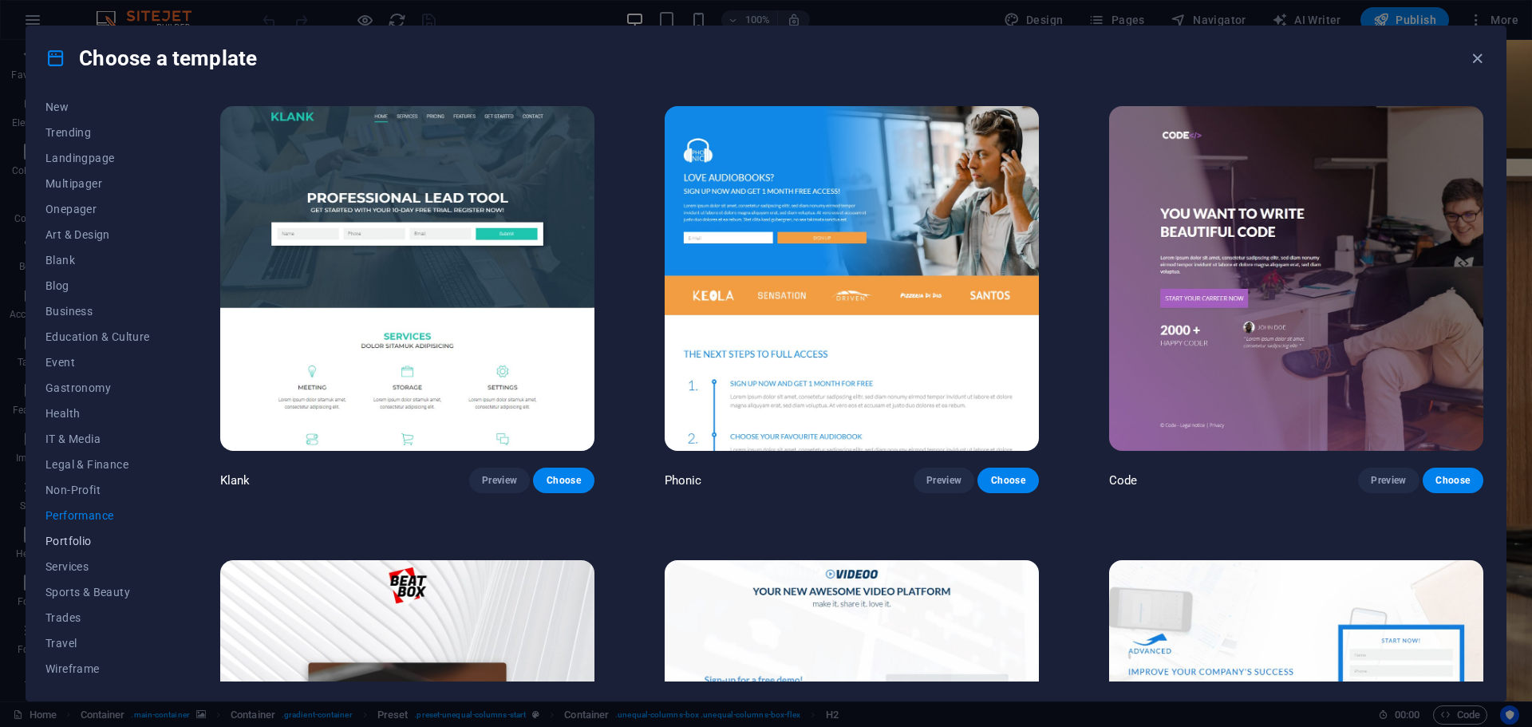
click at [77, 543] on span "Portfolio" at bounding box center [97, 541] width 105 height 13
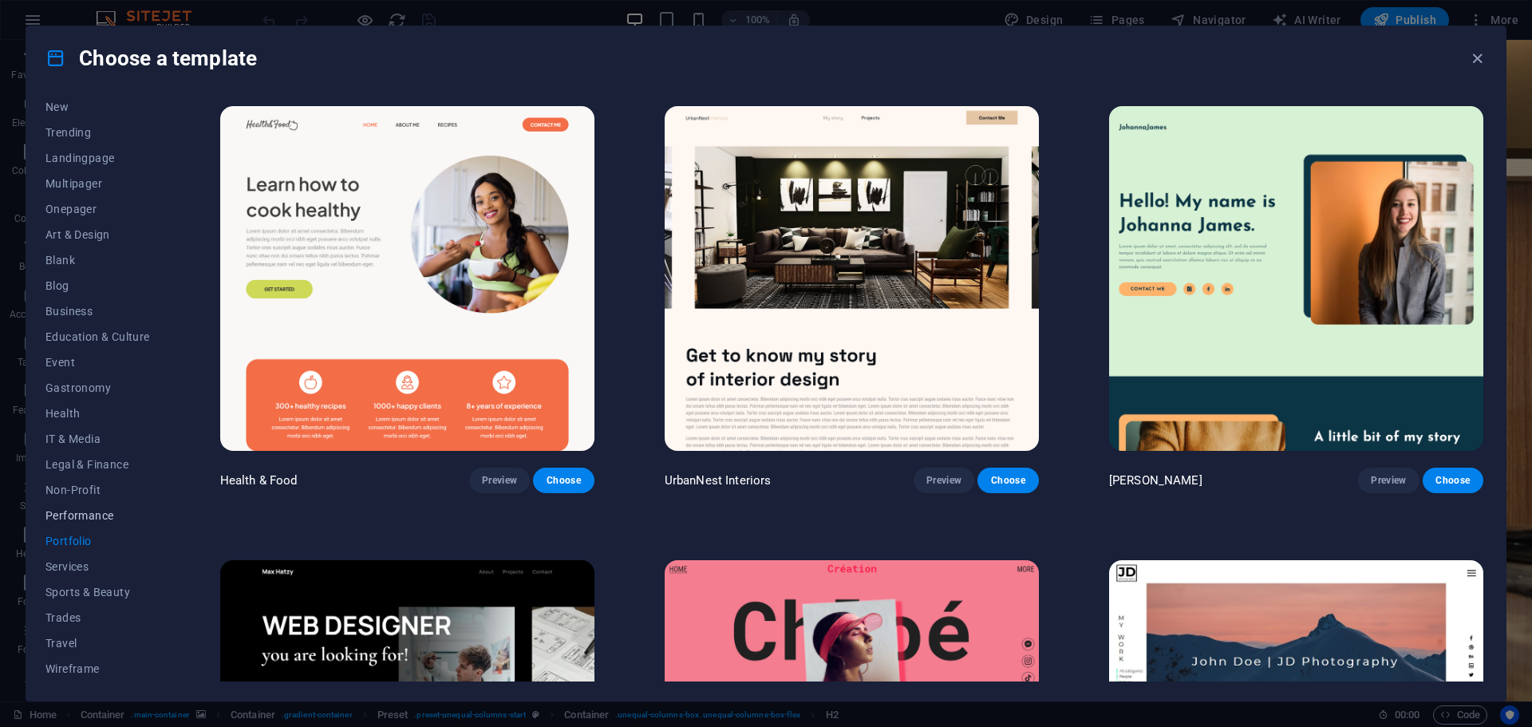
click at [93, 515] on span "Performance" at bounding box center [97, 515] width 105 height 13
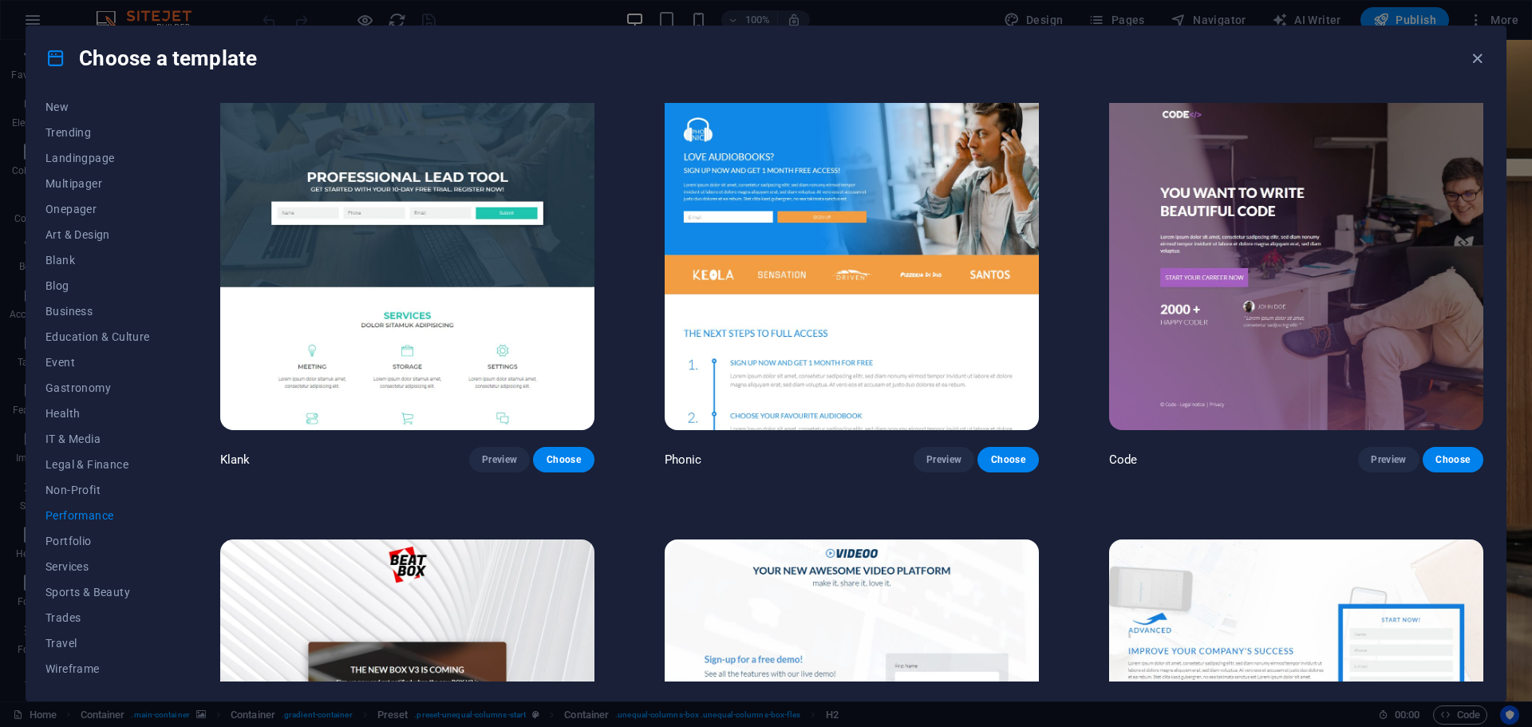
scroll to position [0, 0]
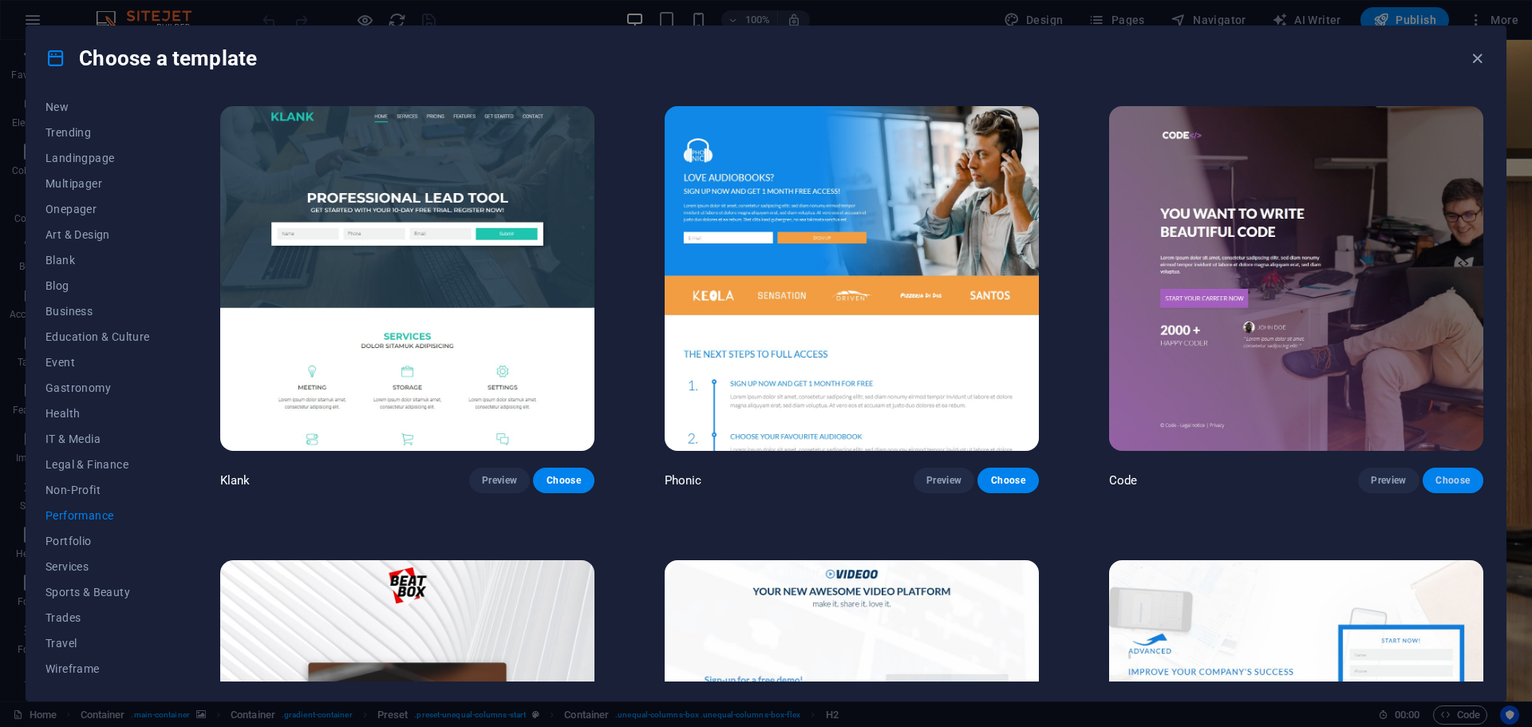
click at [1448, 480] on span "Choose" at bounding box center [1453, 480] width 35 height 13
